Goal: Communication & Community: Ask a question

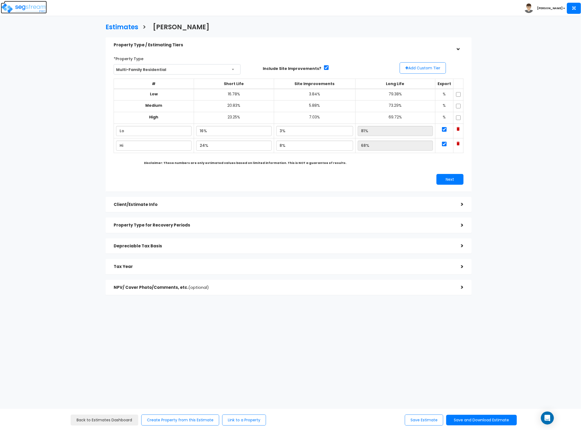
click at [39, 10] on img at bounding box center [24, 8] width 46 height 11
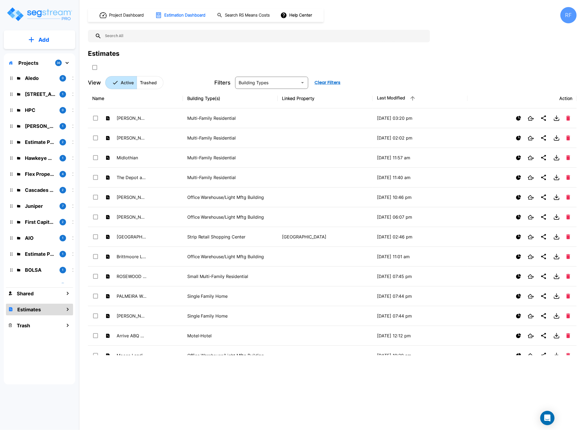
click at [545, 420] on icon "Open Intercom Messenger" at bounding box center [547, 417] width 7 height 7
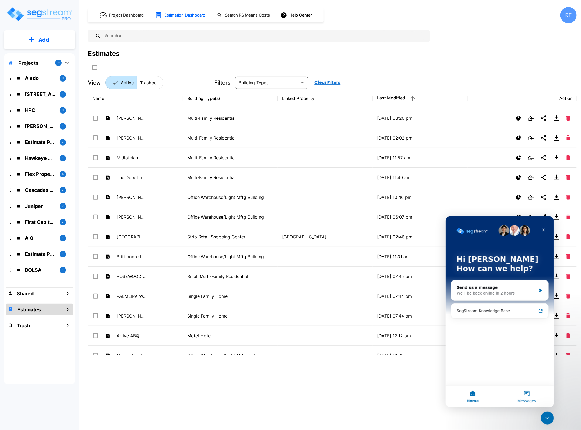
click at [526, 394] on button "Messages" at bounding box center [527, 396] width 54 height 22
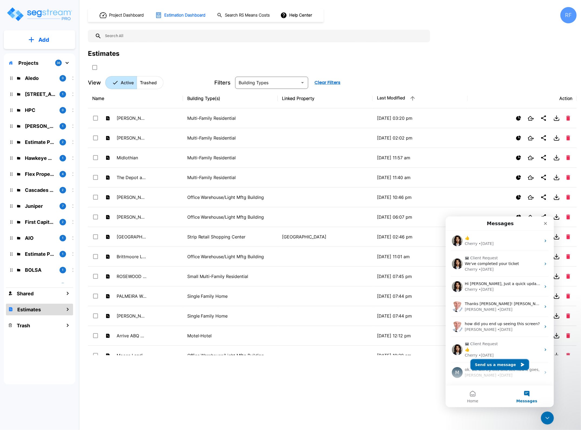
click at [495, 367] on button "Send us a message" at bounding box center [499, 364] width 58 height 11
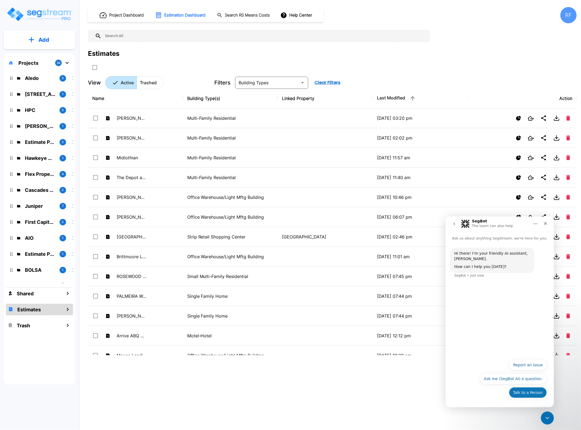
click at [529, 395] on button "Talk to a Person" at bounding box center [528, 392] width 38 height 11
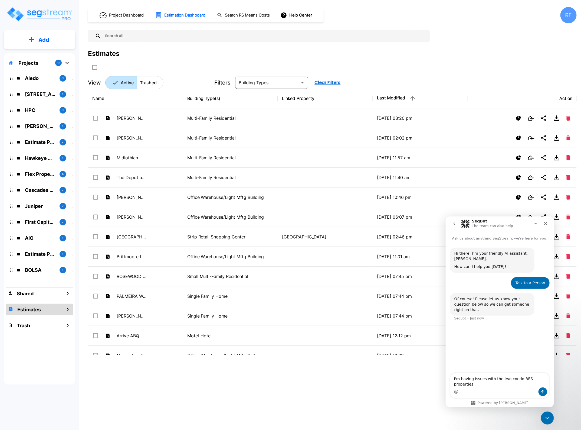
type textarea "I'm having issues with the two condo RES properties."
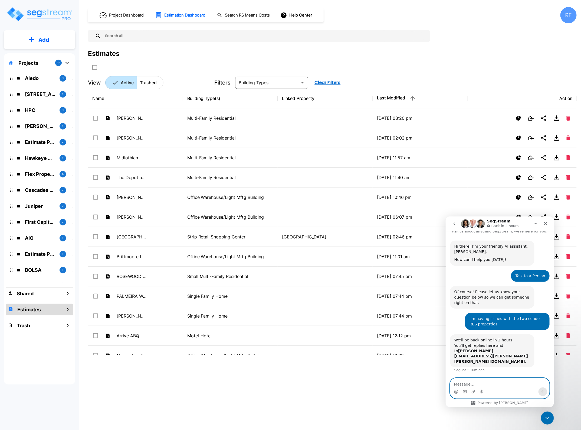
click at [469, 385] on textarea "Message…" at bounding box center [499, 382] width 99 height 9
paste textarea "https://spp.segstream.com/org-ca4977aa/property/f69c19fa/edit/"
type textarea "https://spp.segstream.com/org-ca4977aa/property/f69c19fa/edit/"
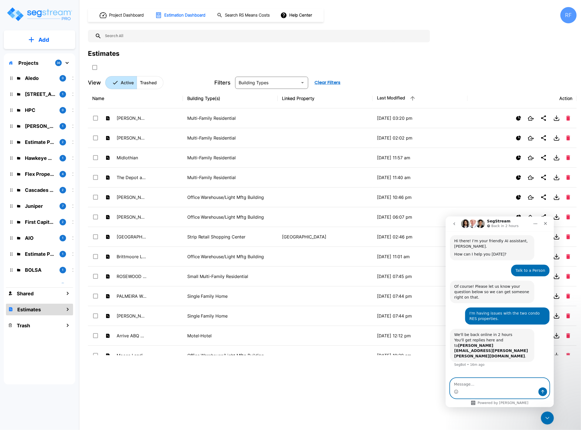
scroll to position [28, 0]
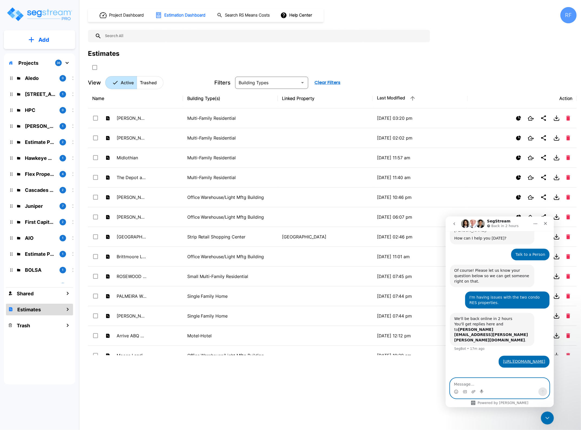
drag, startPoint x: 532, startPoint y: 346, endPoint x: 501, endPoint y: 384, distance: 48.9
click at [501, 384] on textarea "Message…" at bounding box center [499, 382] width 99 height 9
type textarea "Sorry - not that last one. This one..."
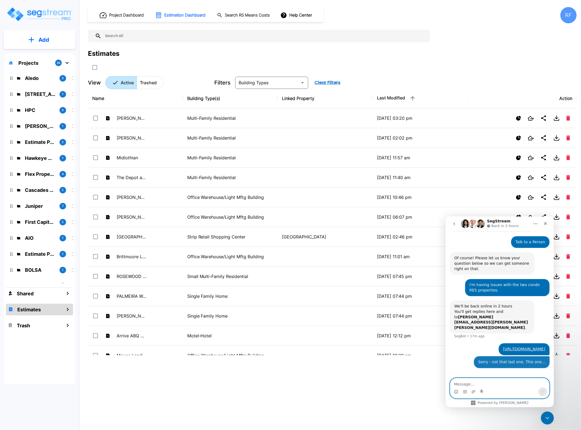
paste textarea "https://spp.segstream.com/org-ca4977aa/property/00c93ad4/edit/"
type textarea "https://spp.segstream.com/org-ca4977aa/property/00c93ad4/edit/"
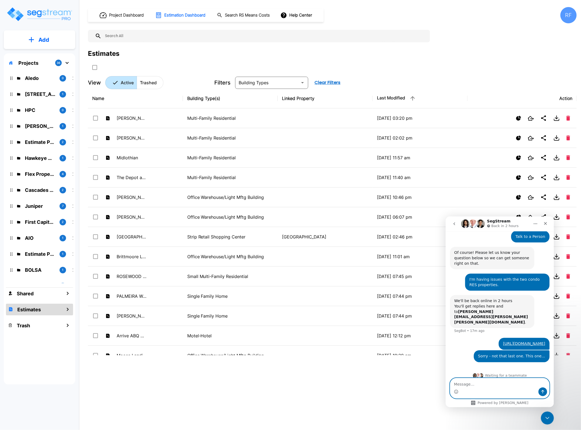
scroll to position [58, 0]
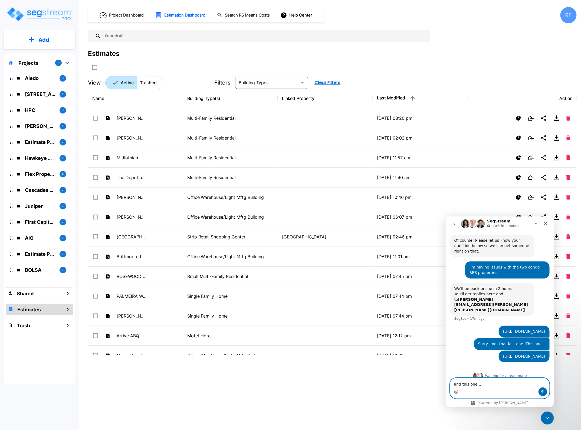
type textarea "and this one..."
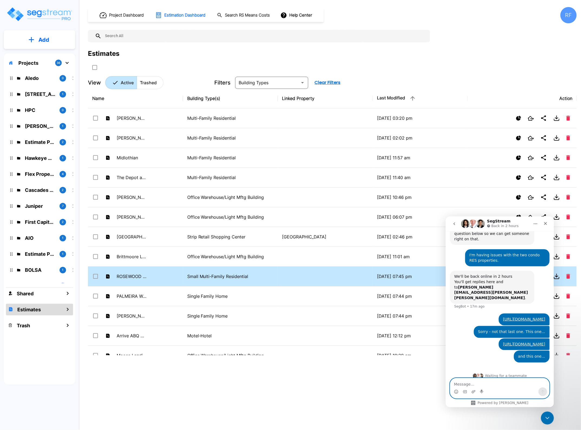
paste textarea "https://spp.segstream.com/org-ca4977aa/property/59e49f3e/edit/"
type textarea "https://spp.segstream.com/org-ca4977aa/property/59e49f3e/edit/"
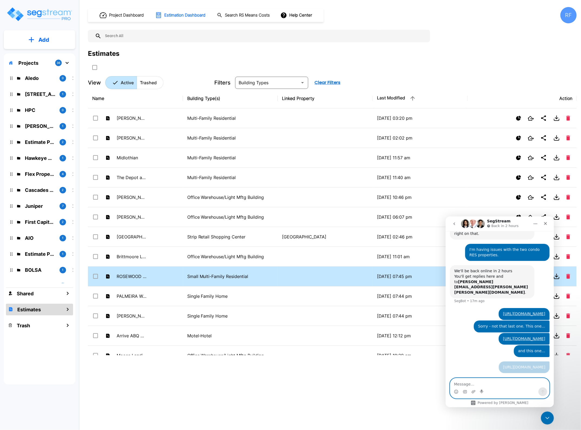
scroll to position [88, 0]
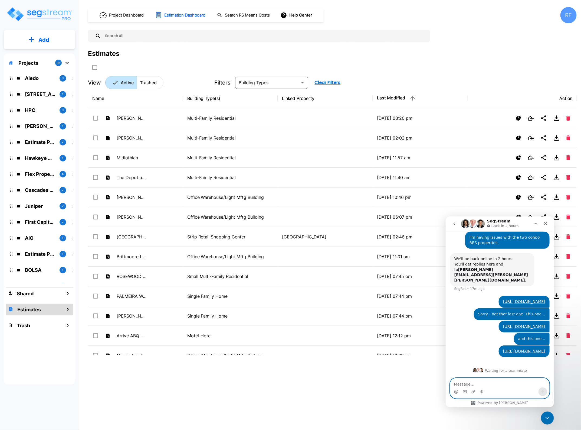
click at [467, 384] on textarea "Message…" at bounding box center [499, 382] width 99 height 9
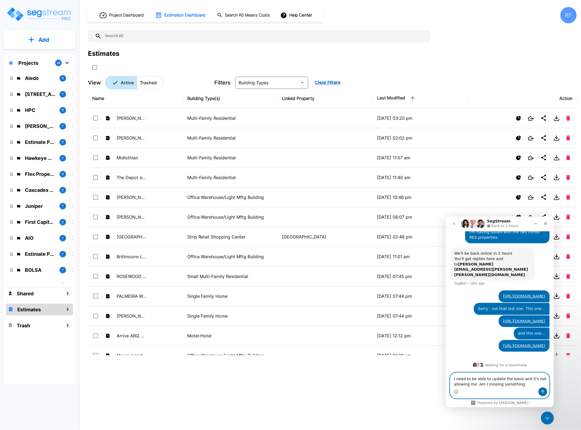
type textarea "I need to be able to update the basis and it's not allowing me. Am I missing so…"
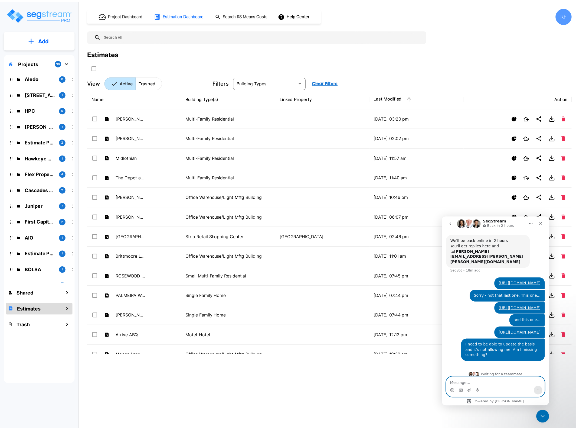
scroll to position [106, 0]
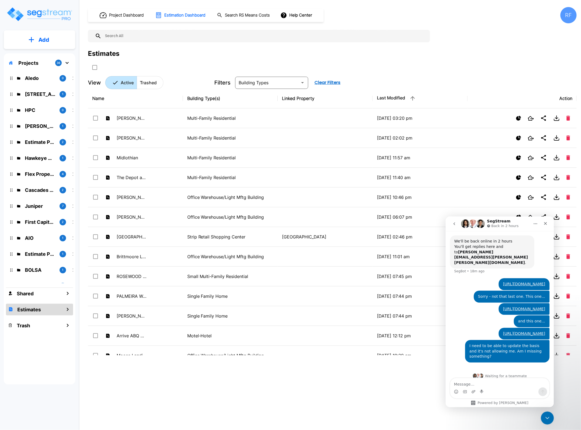
click at [409, 414] on div "Project Dashboard Estimation Dashboard Search RS Means Costs Help Center RF Est…" at bounding box center [332, 215] width 497 height 430
click at [490, 387] on textarea "Message…" at bounding box center [499, 382] width 99 height 9
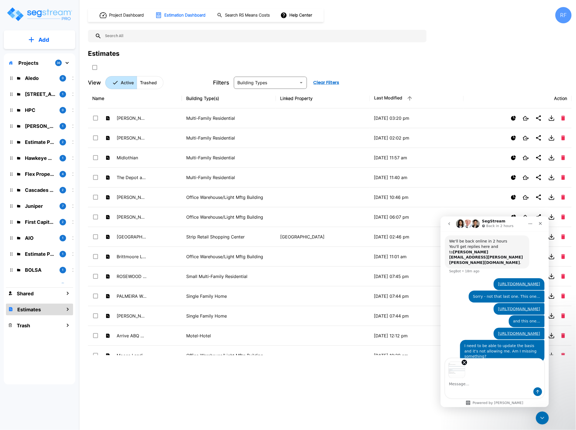
scroll to position [126, 0]
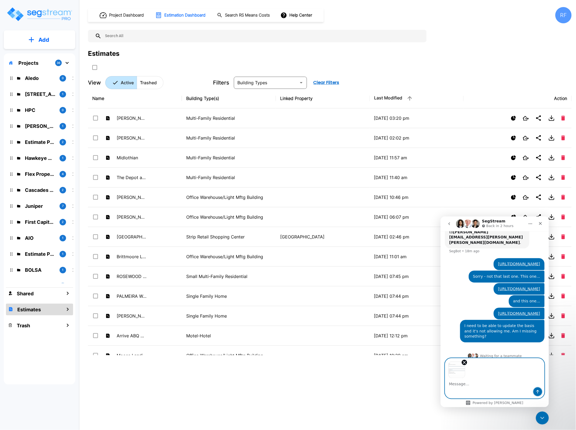
click at [536, 392] on icon "Send a message…" at bounding box center [537, 391] width 4 height 4
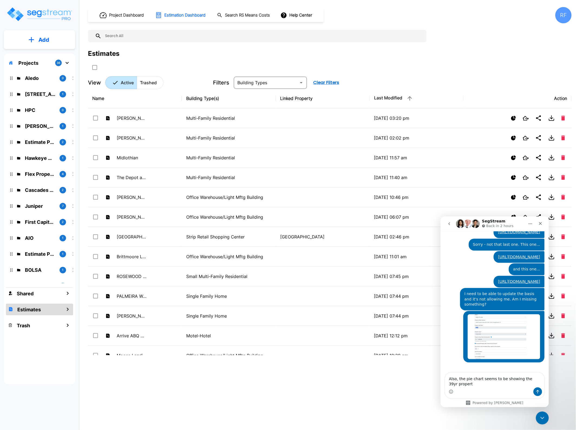
scroll to position [163, 0]
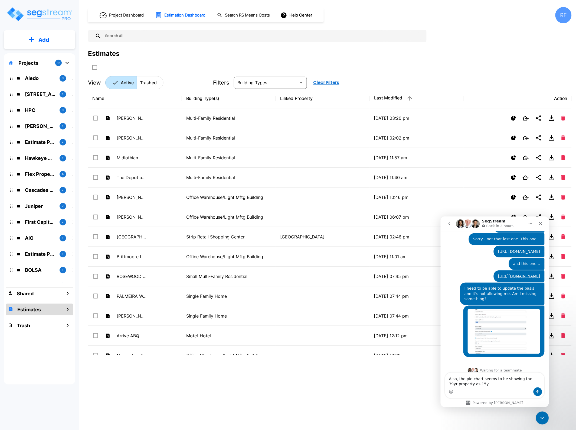
type textarea "Also, the pie chart seems to be showing the 39yr property as 15yr"
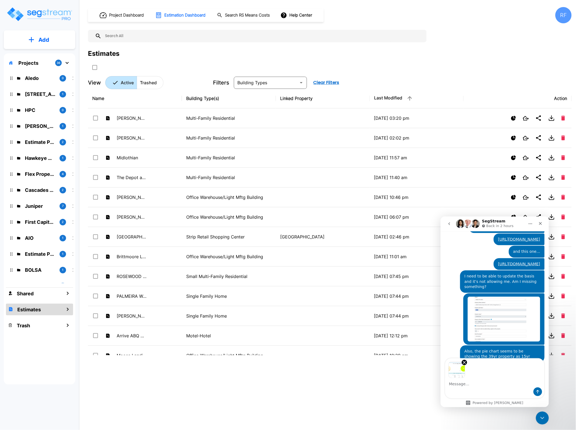
scroll to position [195, 0]
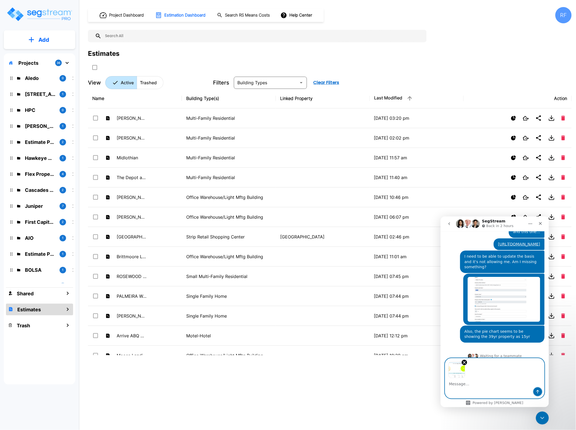
click at [537, 388] on button "Send a message…" at bounding box center [537, 391] width 9 height 9
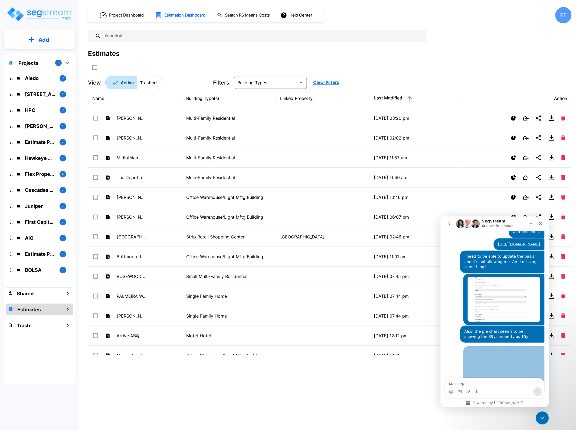
scroll to position [221, 0]
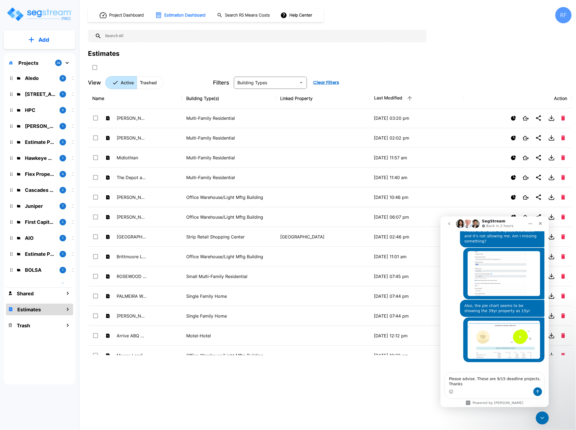
type textarea "Please advise. These are 9/15 deadline projects. Thanks."
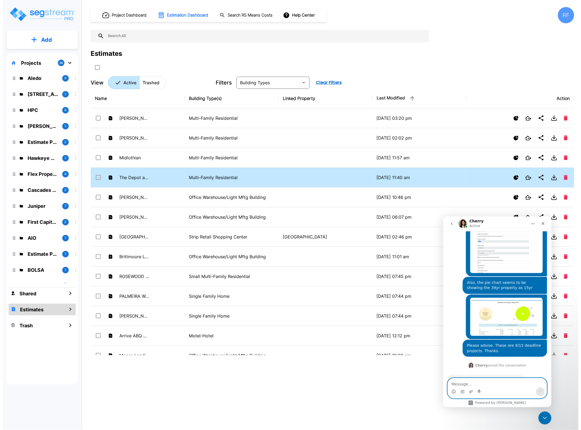
scroll to position [252, 0]
